Goal: Obtain resource: Download file/media

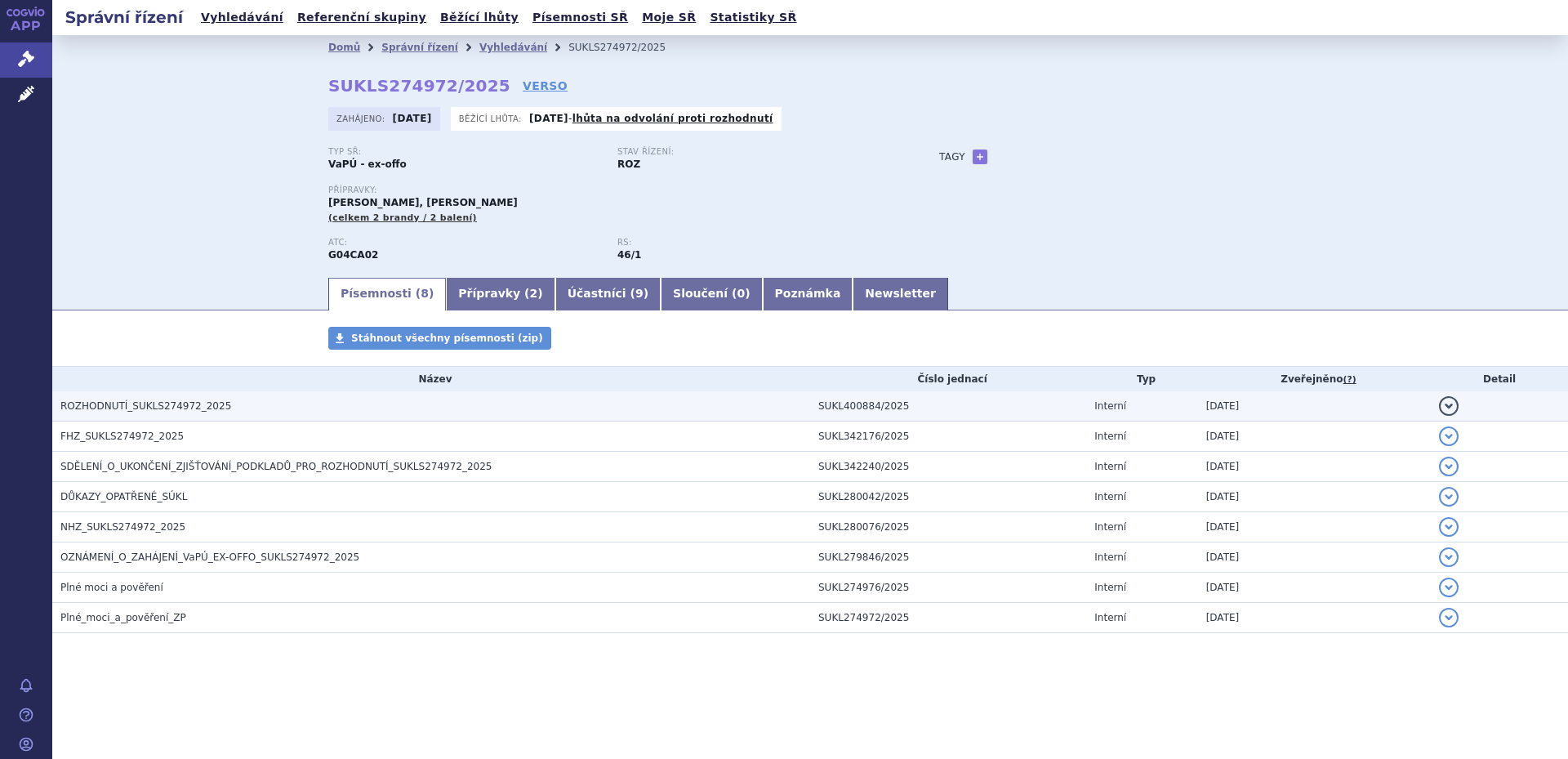
click at [235, 402] on h3 "ROZHODNUTÍ_SUKLS274972_2025" at bounding box center [436, 406] width 750 height 16
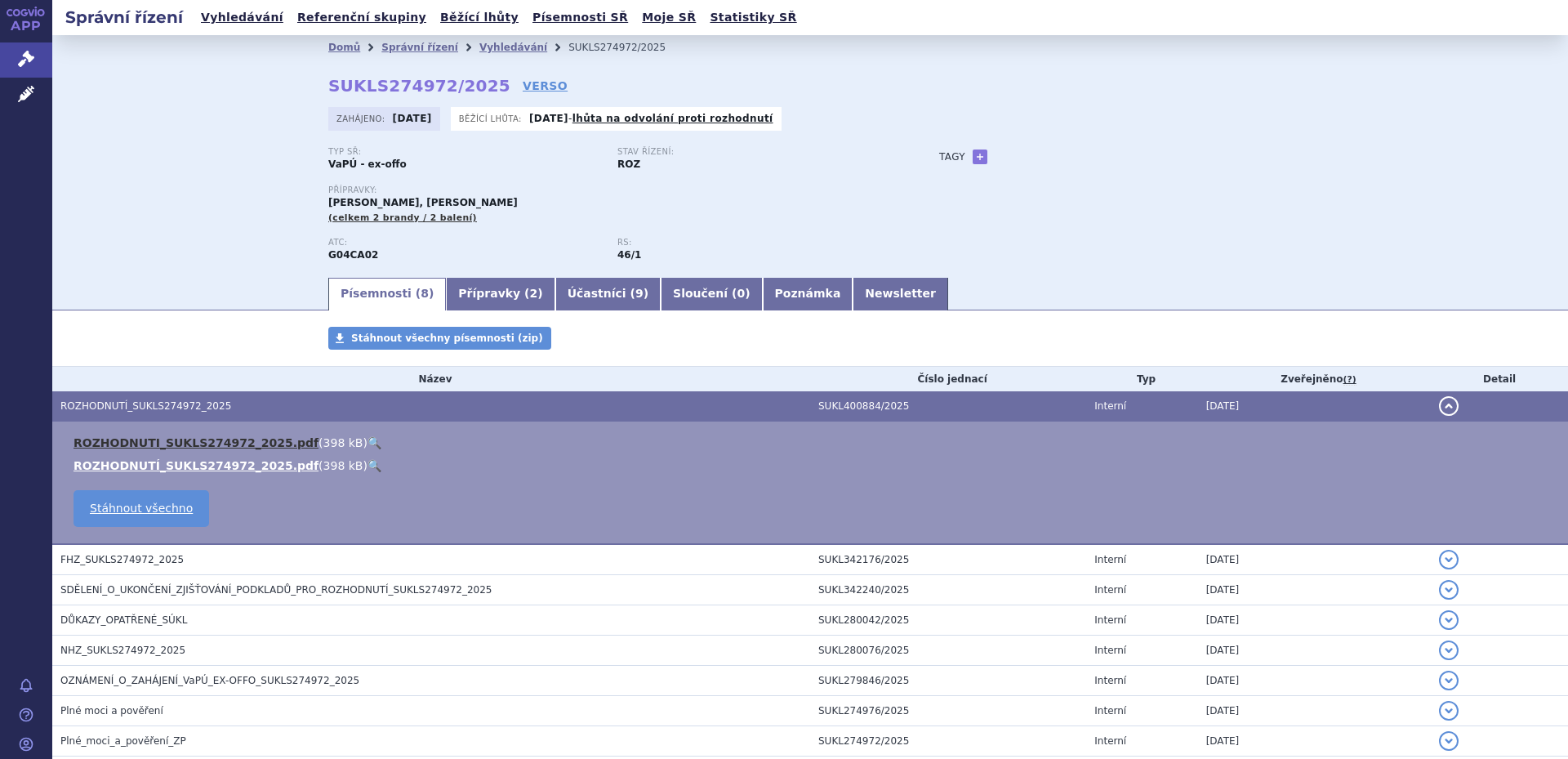
click at [171, 441] on link "ROZHODNUTI_SUKLS274972_2025.pdf" at bounding box center [196, 443] width 245 height 13
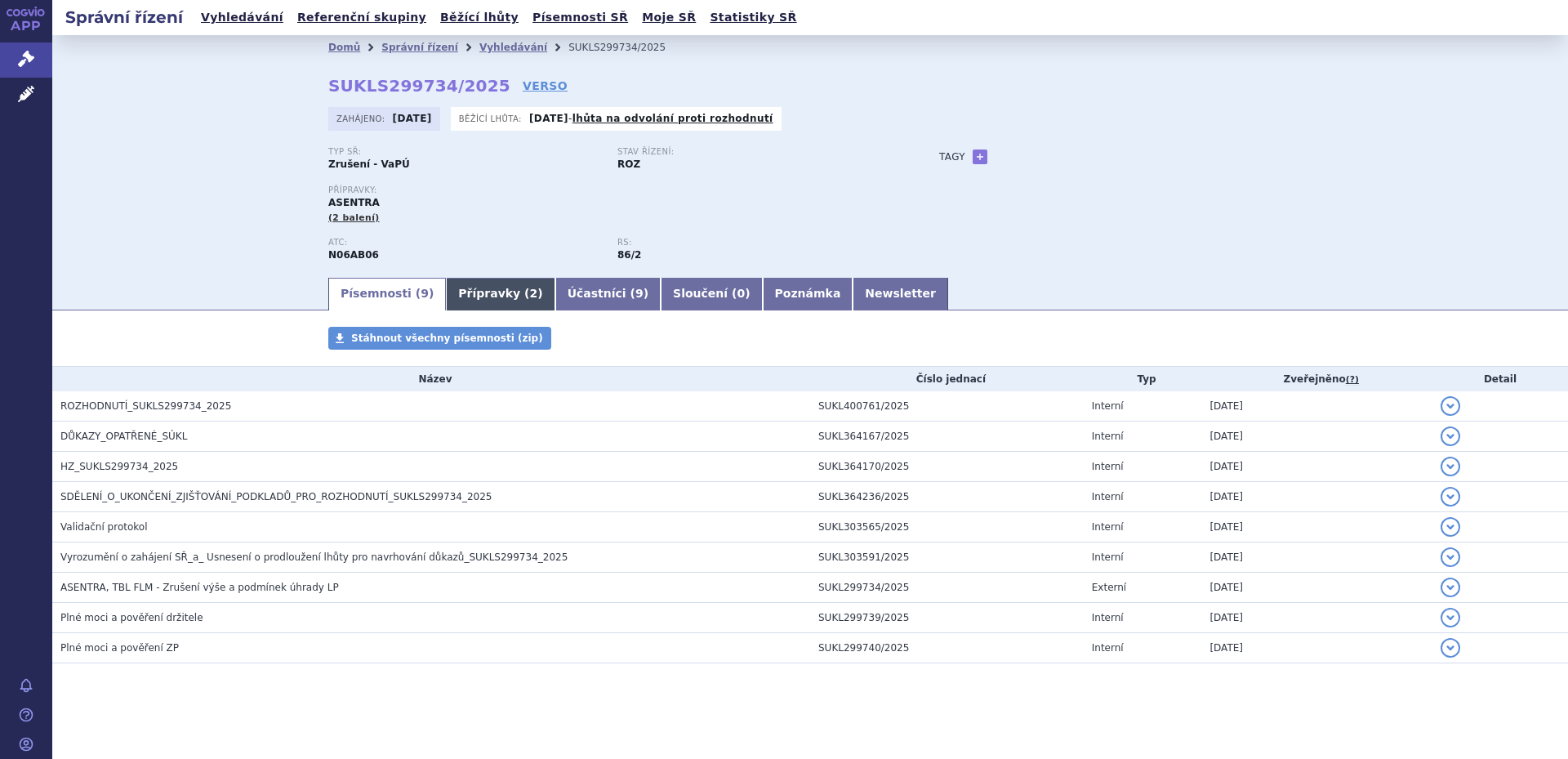
click at [467, 295] on link "Přípravky ( 2 )" at bounding box center [500, 293] width 108 height 33
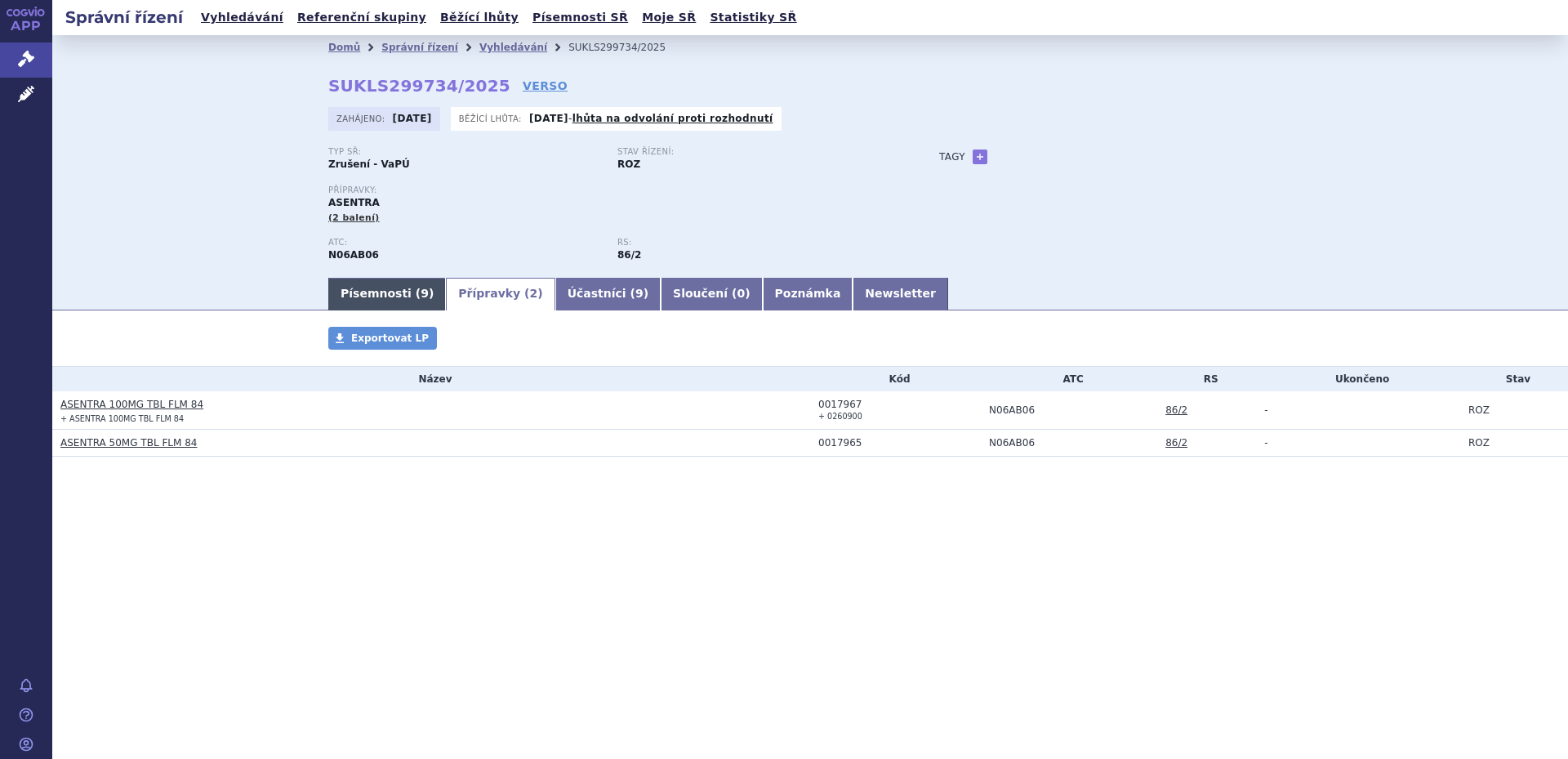
click at [389, 297] on link "Písemnosti ( 9 )" at bounding box center [387, 293] width 117 height 33
